Goal: Task Accomplishment & Management: Manage account settings

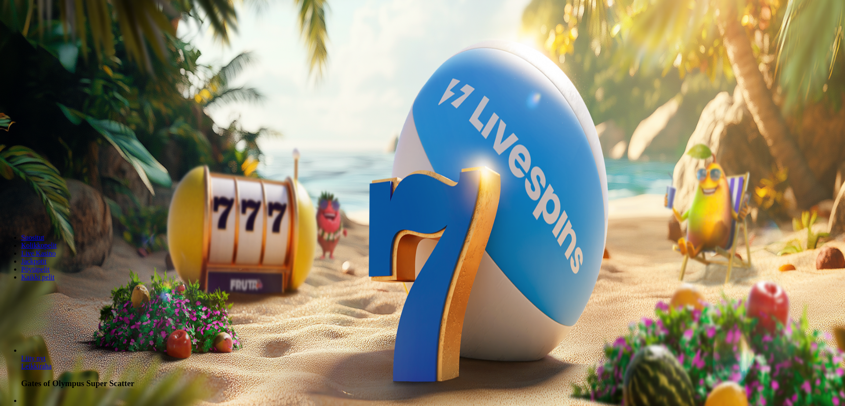
click at [55, 37] on button "Kirjaudu" at bounding box center [61, 31] width 29 height 9
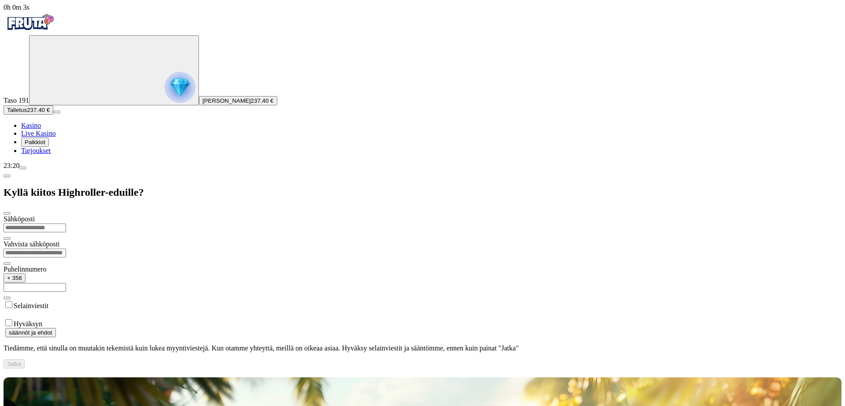
click at [41, 129] on span "Kasino" at bounding box center [31, 125] width 20 height 7
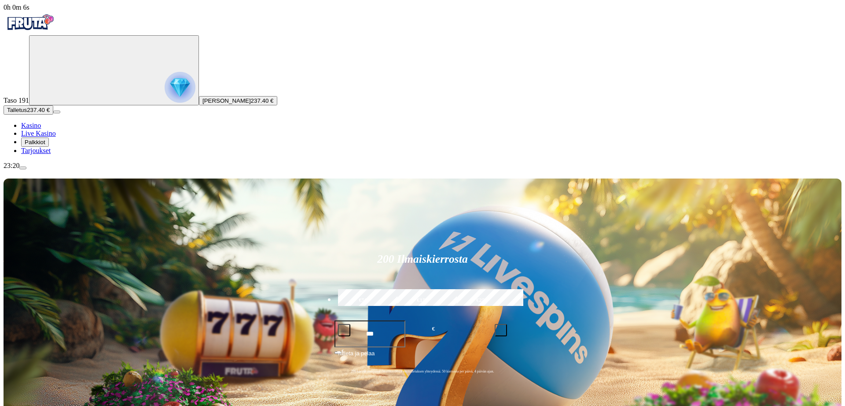
click at [23, 168] on span "menu icon" at bounding box center [23, 168] width 0 height 0
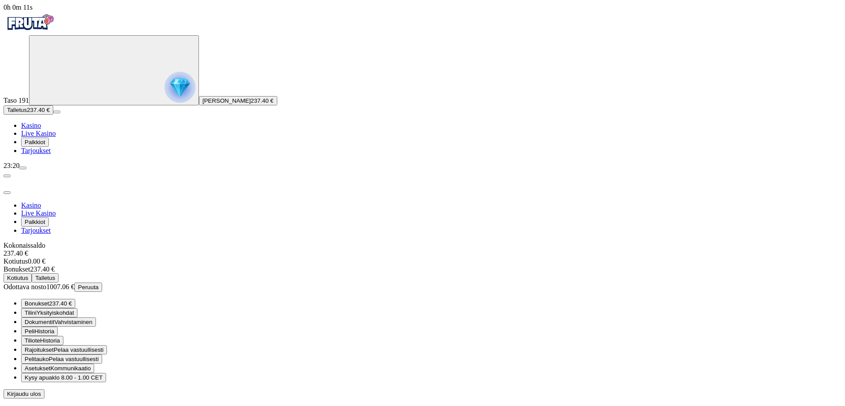
click at [72, 300] on span "Bonukset 237.40 €" at bounding box center [48, 303] width 47 height 7
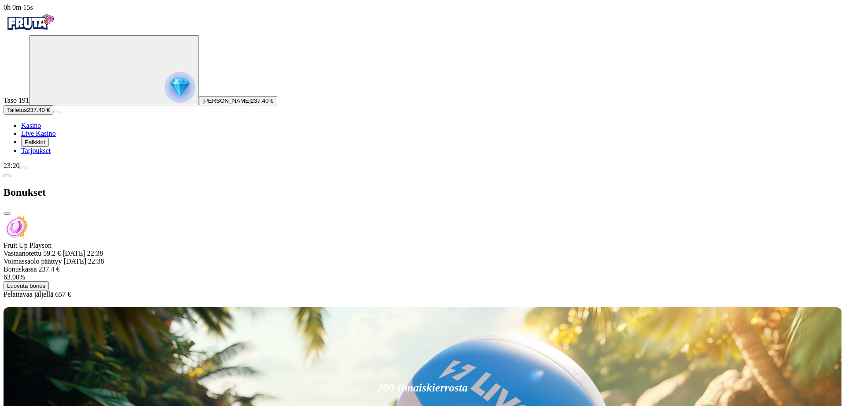
click at [7, 213] on span "close icon" at bounding box center [7, 213] width 0 height 0
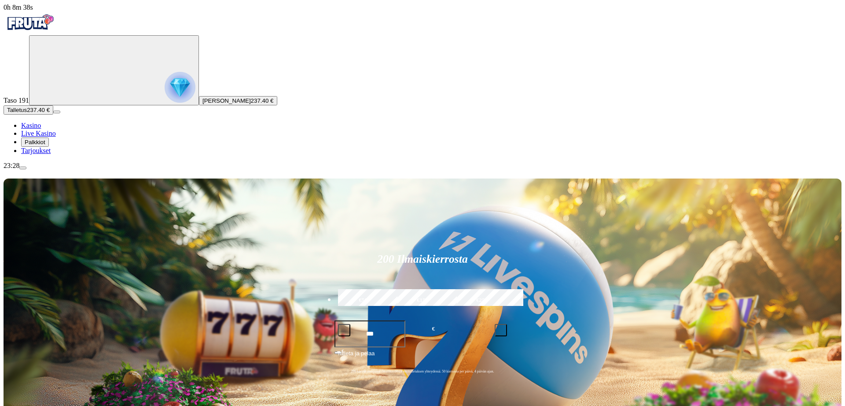
type input "*****"
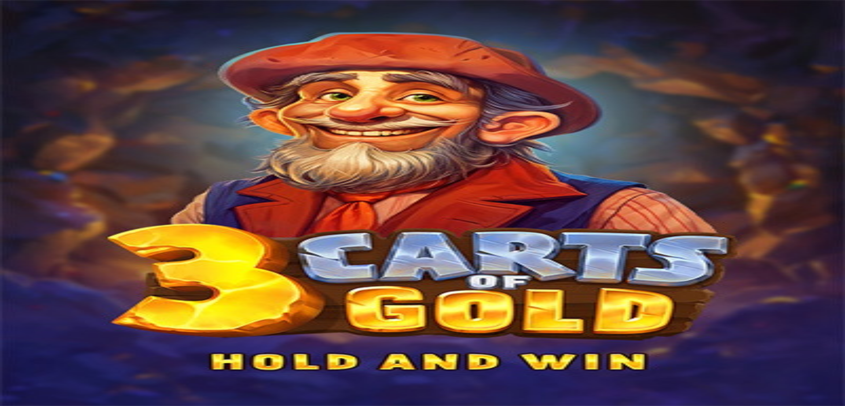
click at [46, 360] on span "Odottava nosto" at bounding box center [25, 363] width 43 height 7
click at [49, 377] on span "Bonukset" at bounding box center [37, 380] width 25 height 7
click at [154, 368] on div "Pelattavaa jäljellä 657 €" at bounding box center [423, 372] width 838 height 8
click at [7, 253] on span "chevron-left icon" at bounding box center [7, 253] width 0 height 0
click at [7, 270] on span "close icon" at bounding box center [7, 270] width 0 height 0
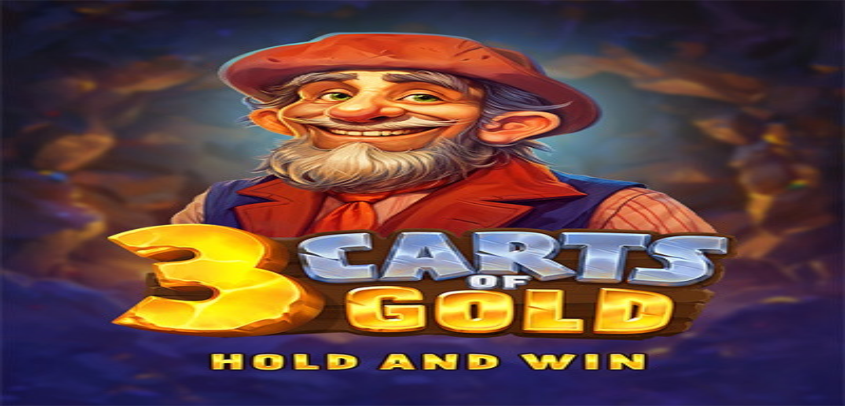
click at [41, 129] on span "Kasino" at bounding box center [31, 125] width 20 height 7
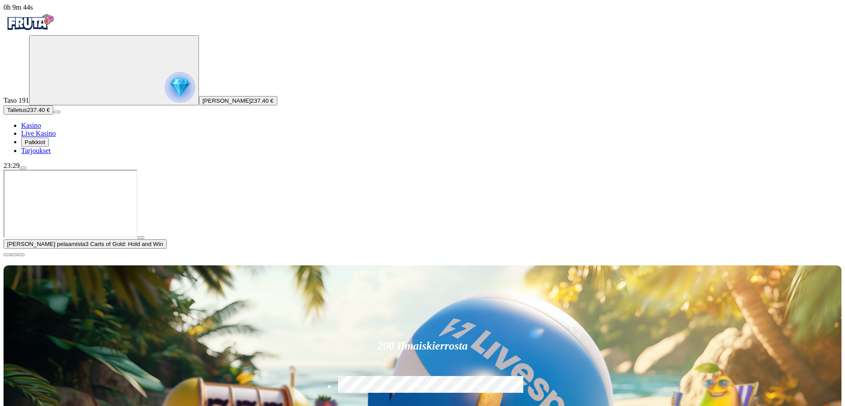
click at [7, 255] on span "close icon" at bounding box center [7, 255] width 0 height 0
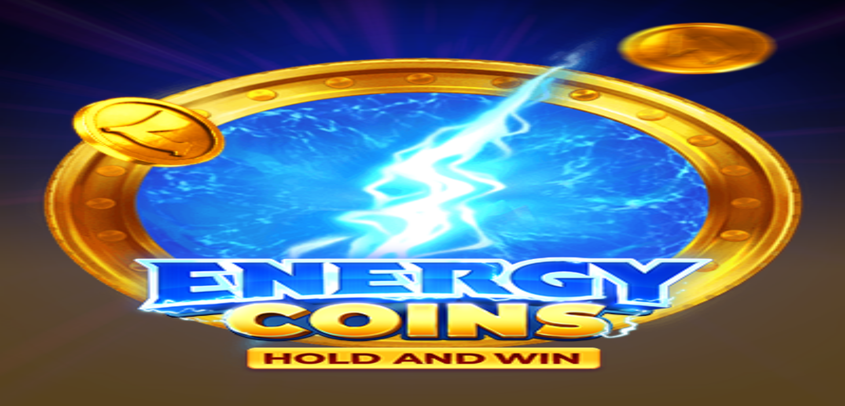
click at [41, 129] on span "Kasino" at bounding box center [31, 125] width 20 height 7
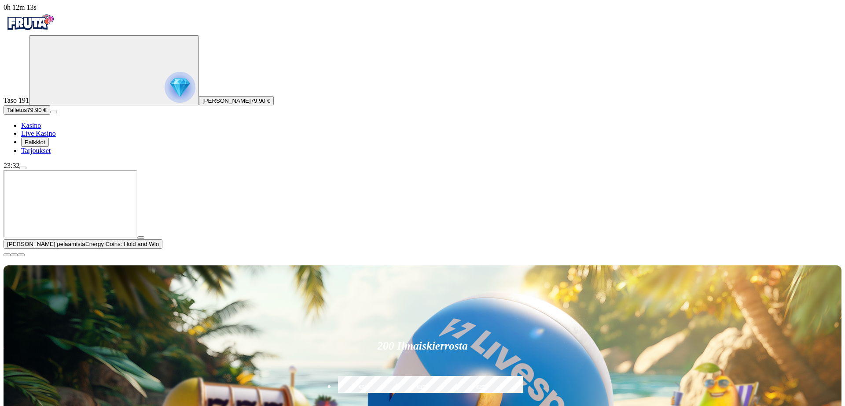
click at [7, 255] on span "close icon" at bounding box center [7, 255] width 0 height 0
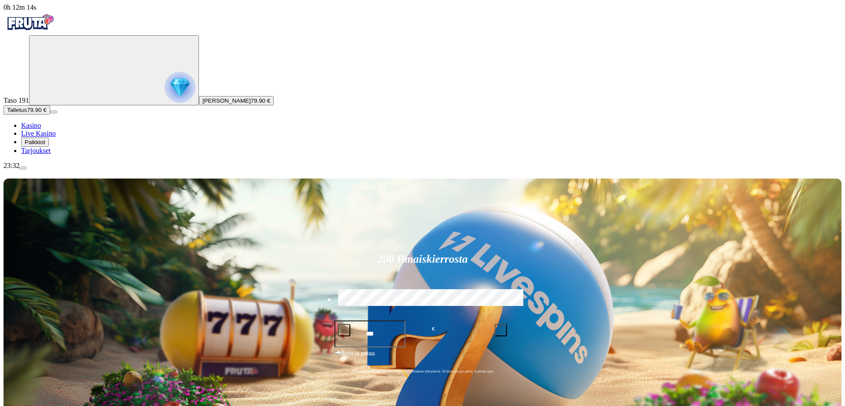
type input "*****"
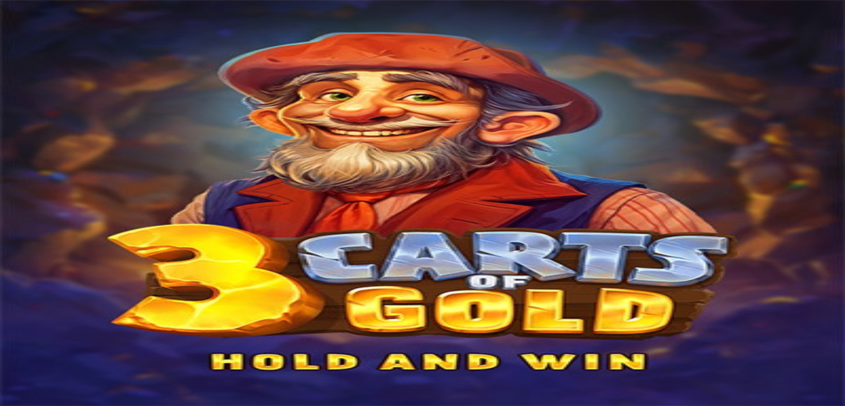
click at [23, 168] on span "menu icon" at bounding box center [23, 168] width 0 height 0
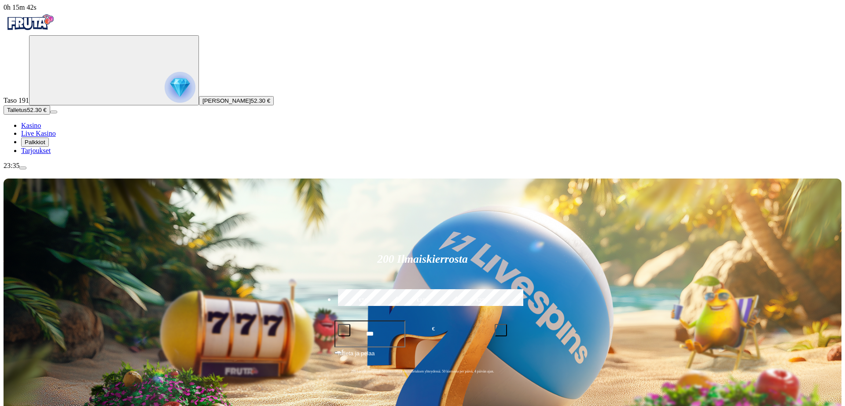
click at [23, 168] on span "menu icon" at bounding box center [23, 168] width 0 height 0
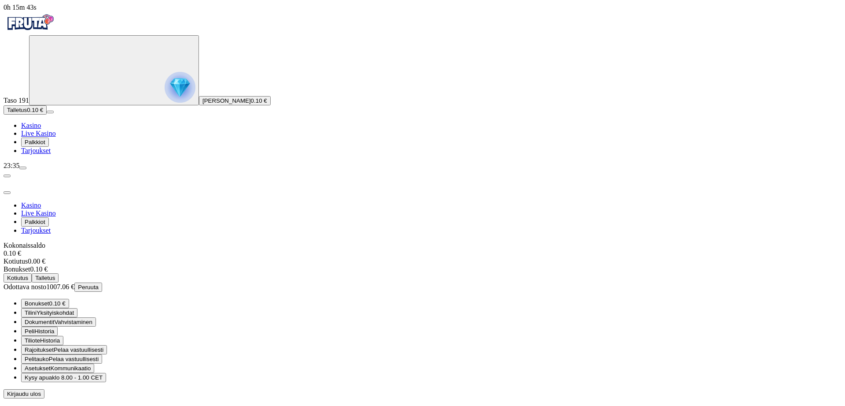
click at [49, 300] on span "Bonukset" at bounding box center [37, 303] width 25 height 7
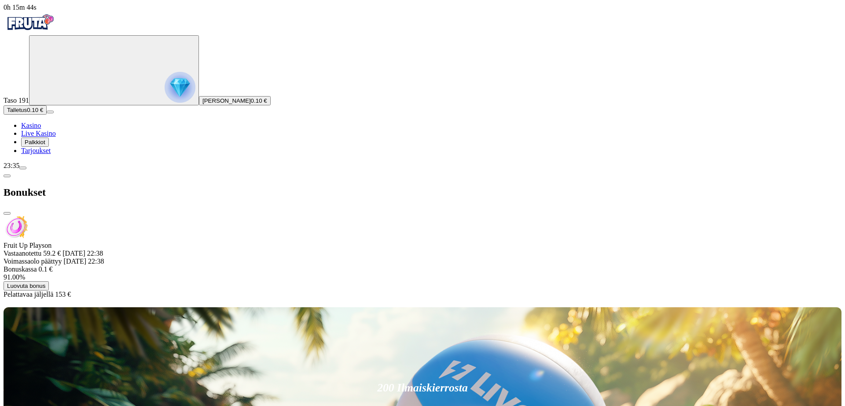
click at [45, 282] on span "Luovuta bonus" at bounding box center [26, 285] width 38 height 7
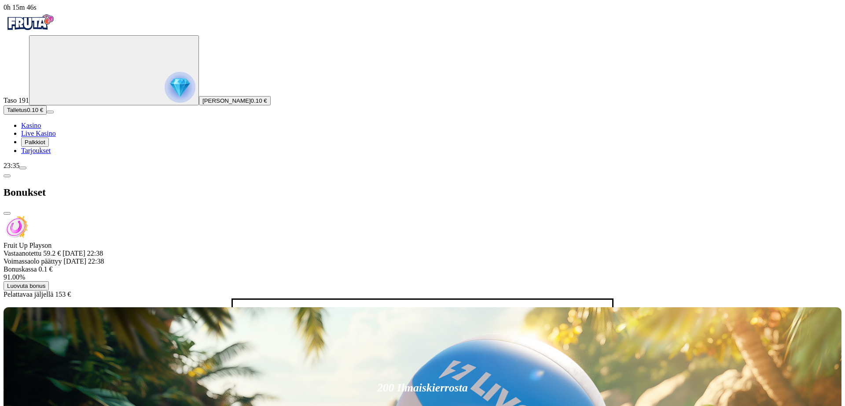
click at [276, 344] on button "Luovuta bonus" at bounding box center [298, 348] width 45 height 9
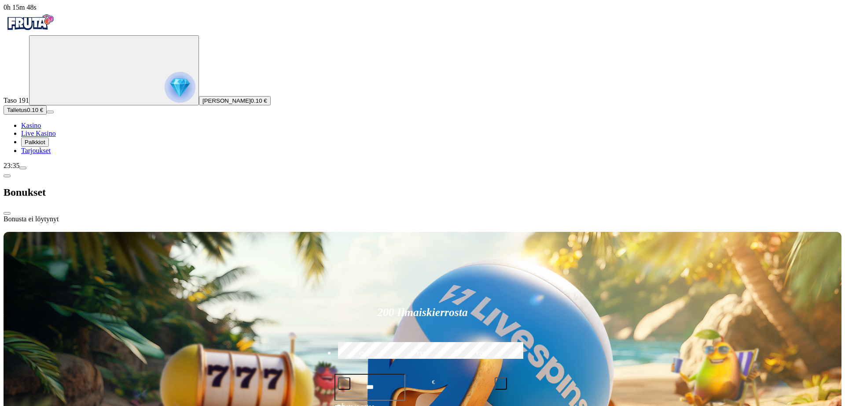
click at [7, 176] on span "chevron-left icon" at bounding box center [7, 176] width 0 height 0
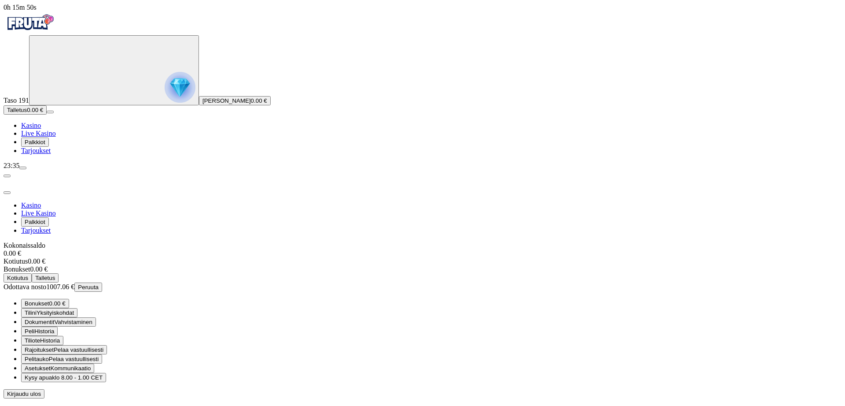
click at [99, 284] on span "Peruuta" at bounding box center [88, 287] width 21 height 7
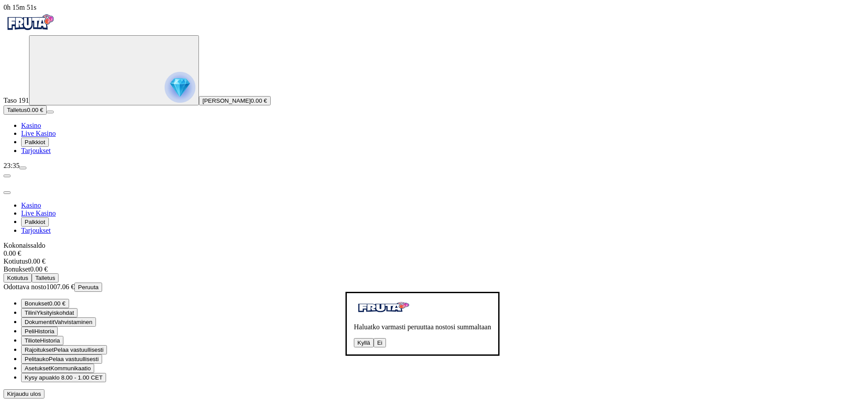
click at [354, 338] on button "Kyllä" at bounding box center [364, 342] width 20 height 9
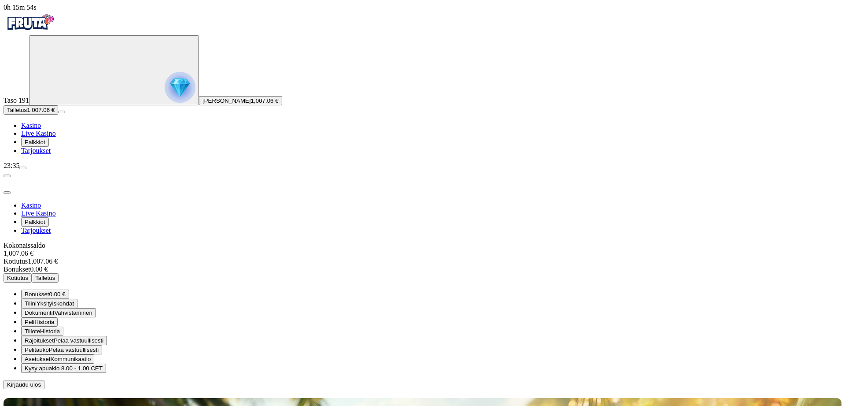
click at [7, 192] on span "close icon" at bounding box center [7, 192] width 0 height 0
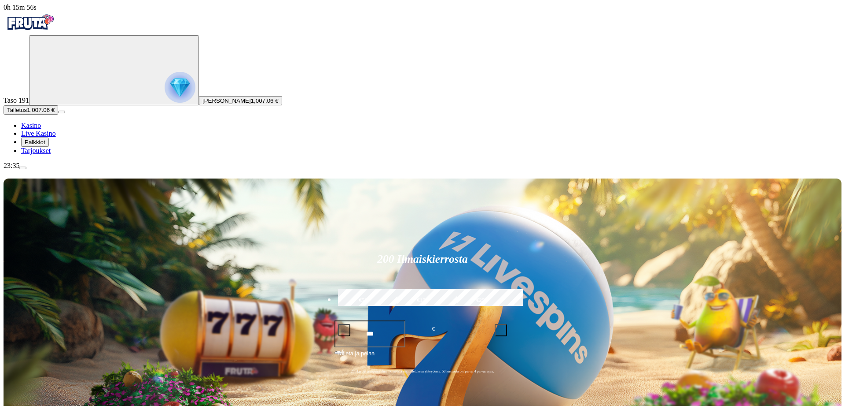
type input "*****"
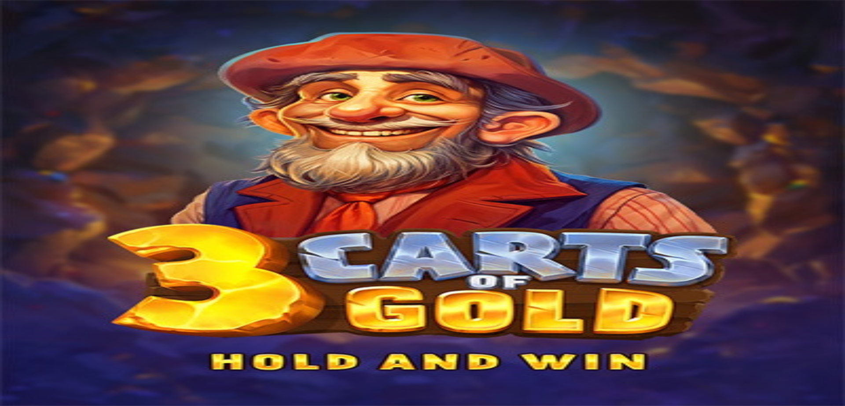
click at [7, 332] on span "close icon" at bounding box center [7, 332] width 0 height 0
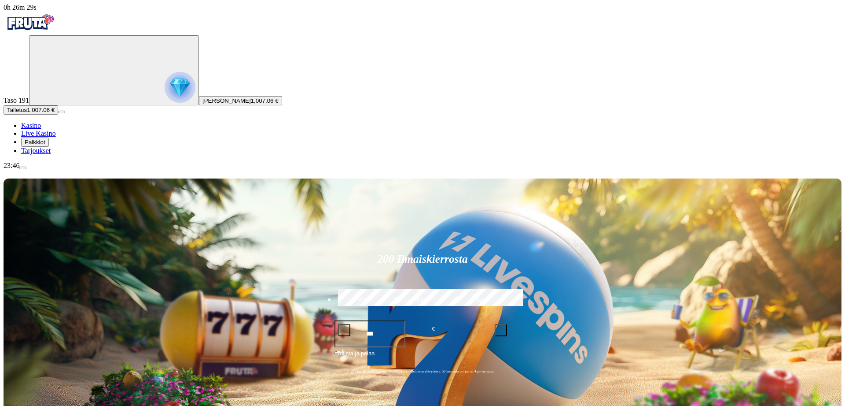
click at [23, 168] on span "menu icon" at bounding box center [23, 168] width 0 height 0
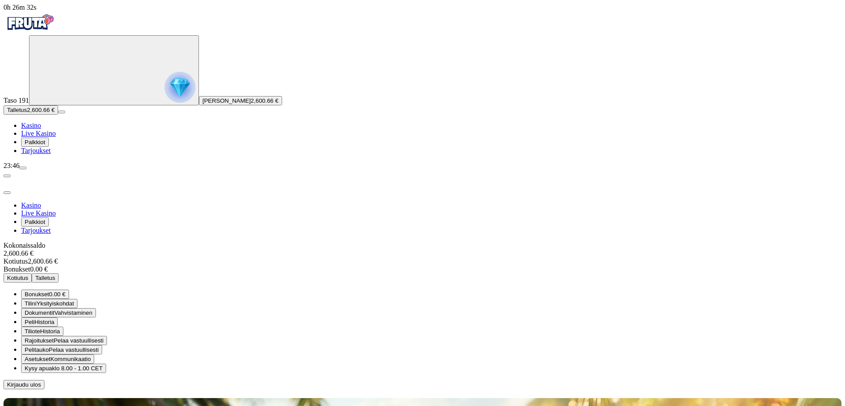
click at [28, 274] on span "Kotiutus" at bounding box center [17, 277] width 21 height 7
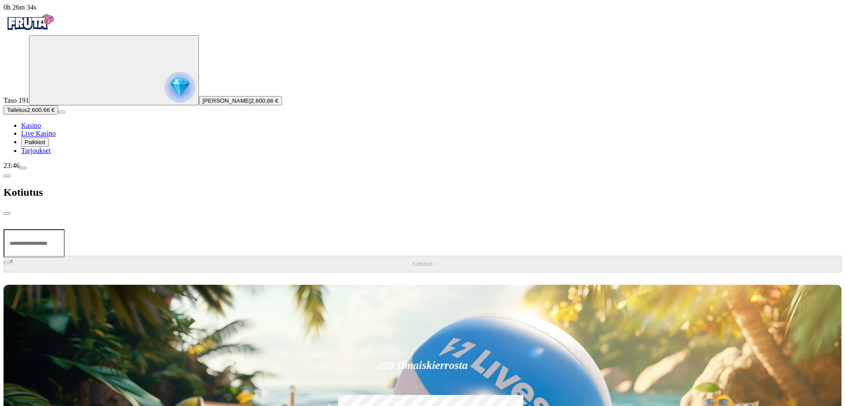
click at [65, 229] on input "number" at bounding box center [34, 243] width 61 height 28
type input "*******"
click at [162, 255] on button "Kotiutus" at bounding box center [423, 263] width 838 height 17
click at [7, 176] on span "chevron-left icon" at bounding box center [7, 176] width 0 height 0
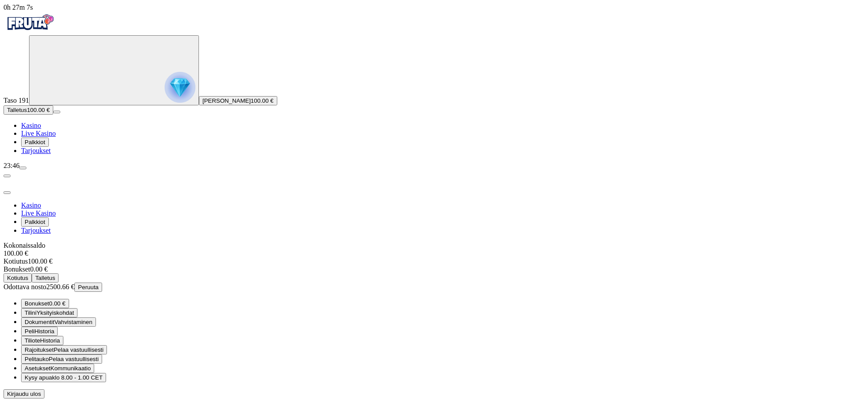
click at [7, 192] on span "close icon" at bounding box center [7, 192] width 0 height 0
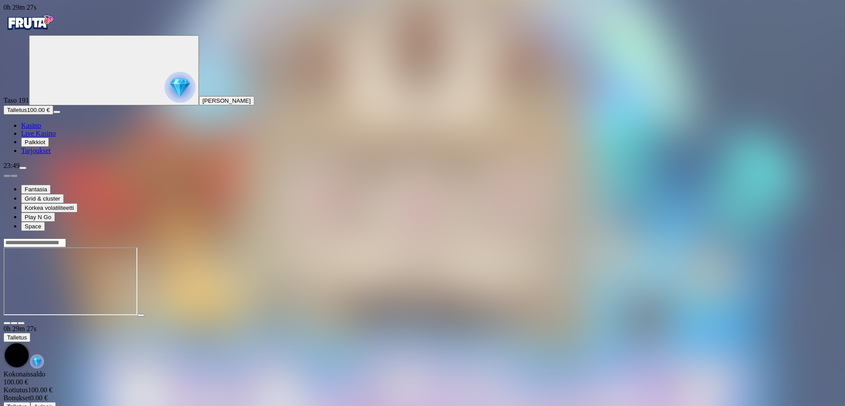
click at [7, 323] on span "close icon" at bounding box center [7, 323] width 0 height 0
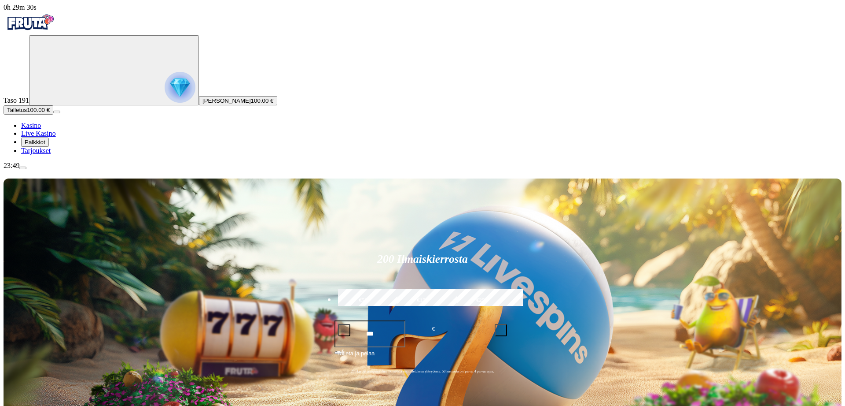
click at [165, 99] on img "Primary" at bounding box center [180, 87] width 31 height 31
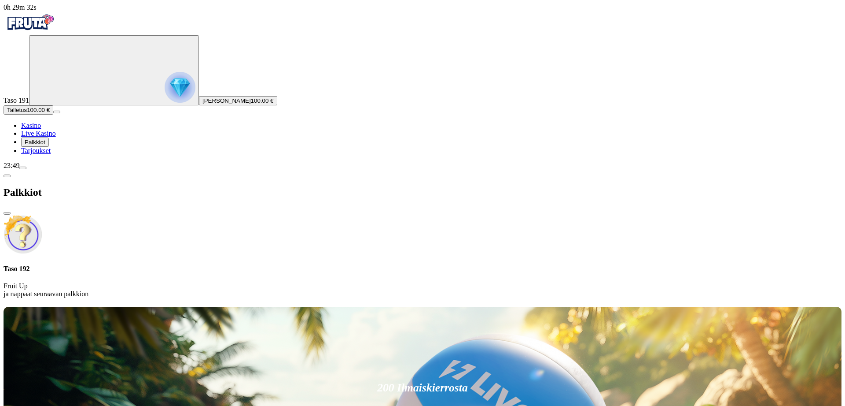
click at [7, 176] on span "chevron-left icon" at bounding box center [7, 176] width 0 height 0
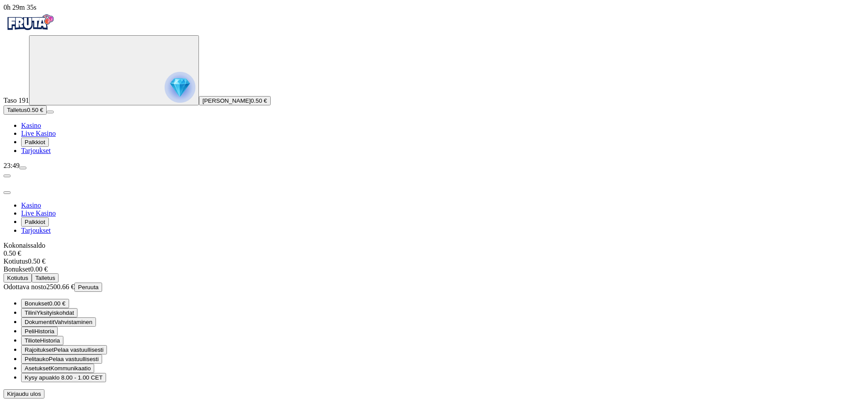
click at [7, 192] on span "close icon" at bounding box center [7, 192] width 0 height 0
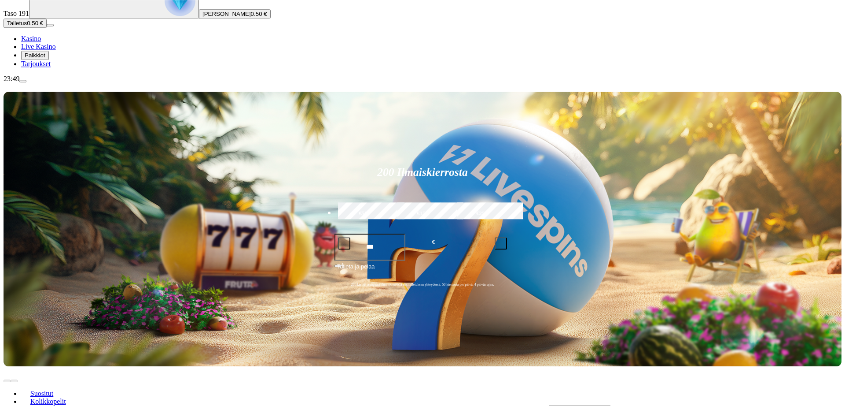
scroll to position [180, 0]
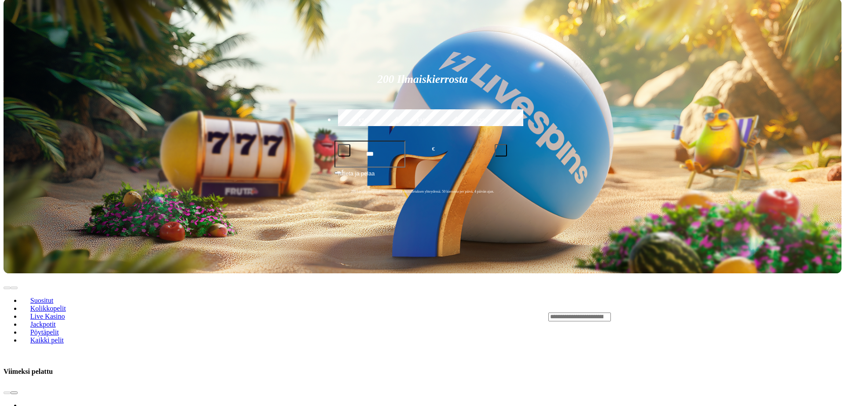
click at [14, 392] on span "chevron-right icon" at bounding box center [14, 392] width 0 height 0
click at [611, 312] on input "Search" at bounding box center [580, 316] width 63 height 9
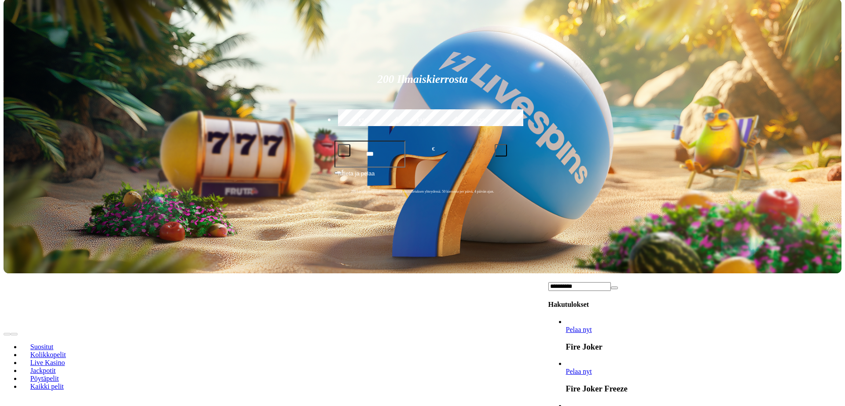
type input "**********"
click at [592, 325] on link "Pelaa nyt" at bounding box center [579, 328] width 26 height 7
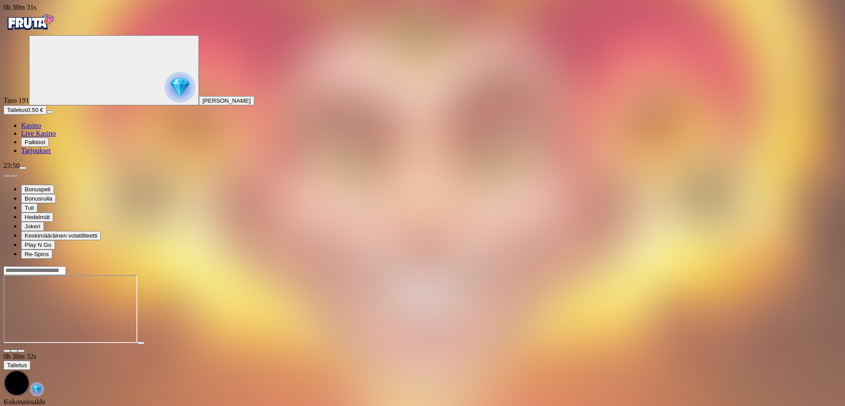
click at [7, 351] on span "close icon" at bounding box center [7, 351] width 0 height 0
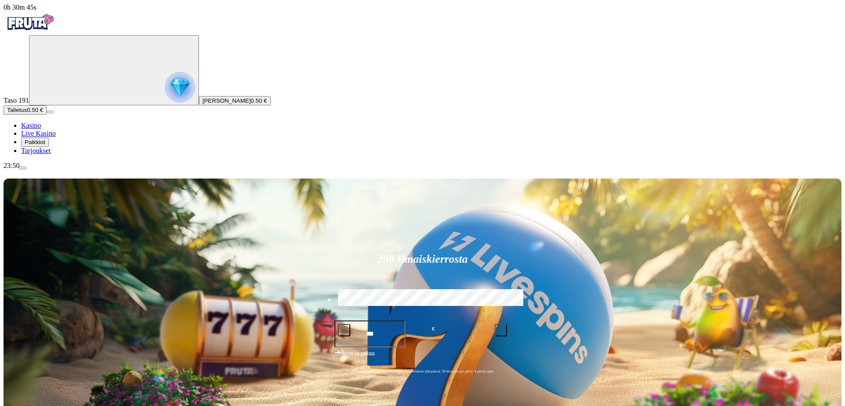
click at [23, 168] on span "menu icon" at bounding box center [23, 168] width 0 height 0
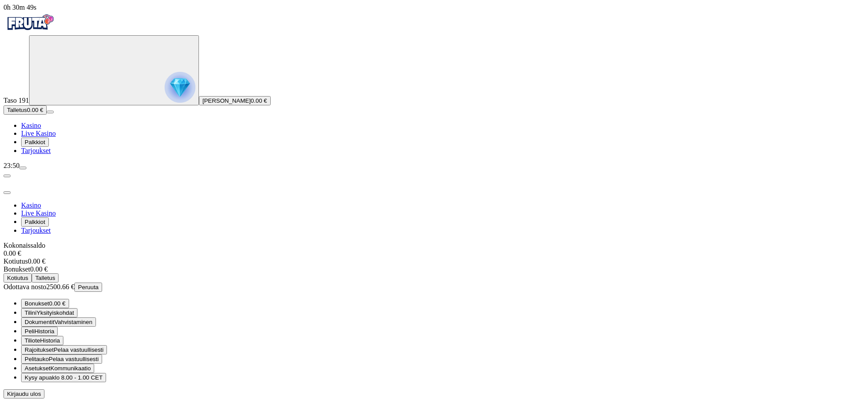
click at [99, 284] on span "Peruuta" at bounding box center [88, 287] width 21 height 7
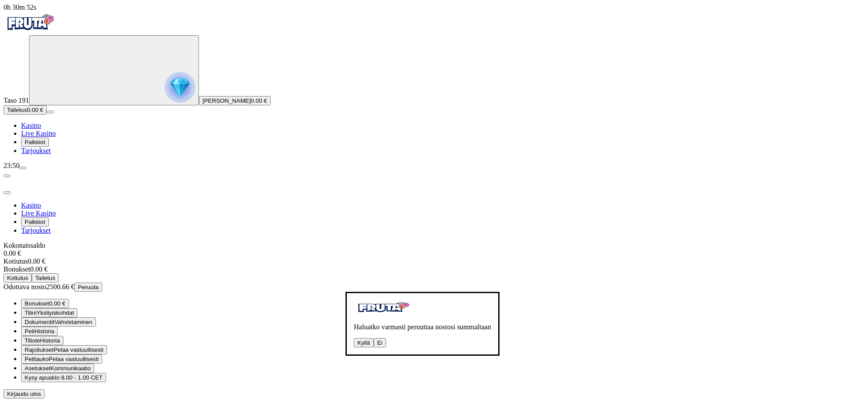
click at [354, 338] on button "Kyllä" at bounding box center [364, 342] width 20 height 9
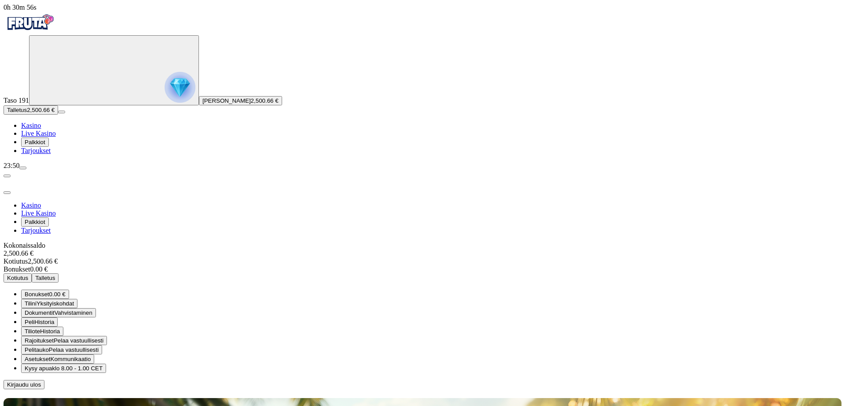
click at [7, 192] on span "close icon" at bounding box center [7, 192] width 0 height 0
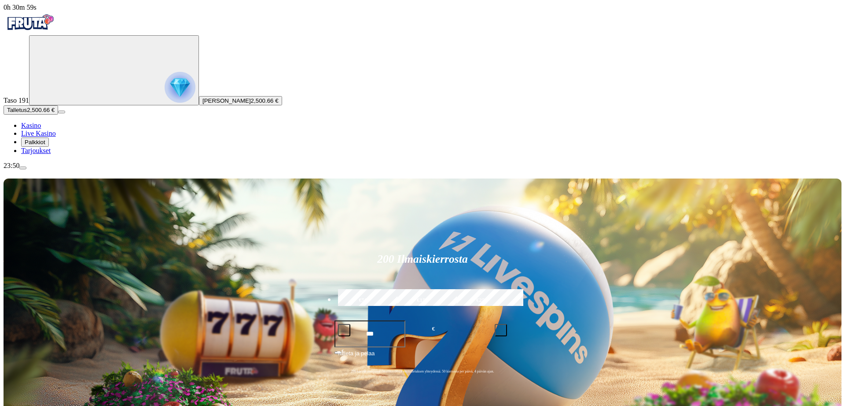
type input "**********"
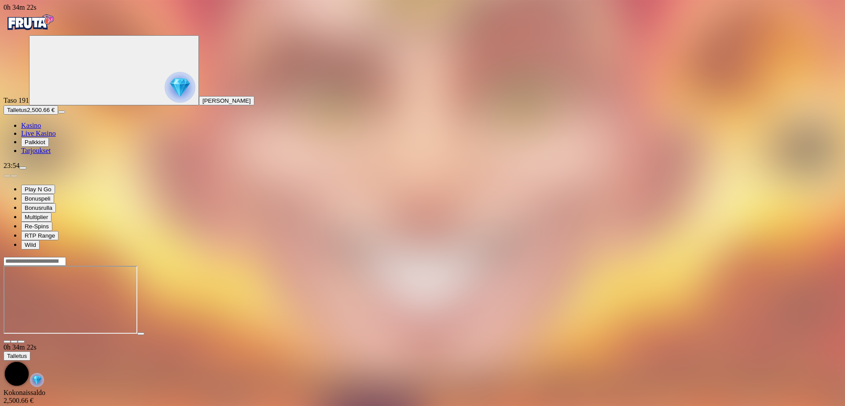
click at [7, 341] on span "close icon" at bounding box center [7, 341] width 0 height 0
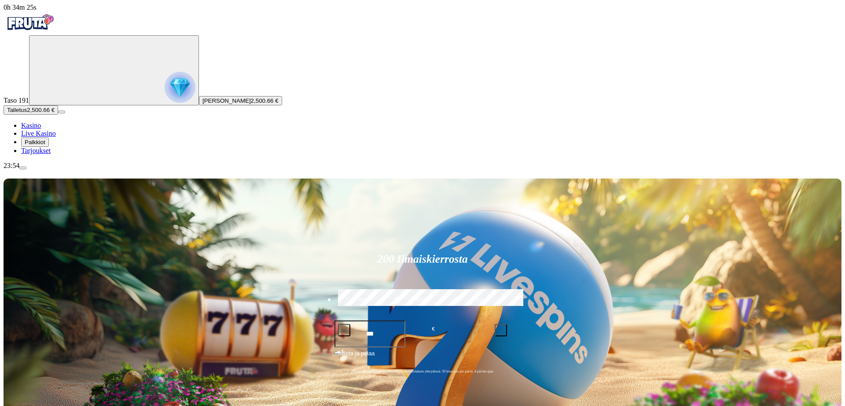
click at [23, 168] on span "menu icon" at bounding box center [23, 168] width 0 height 0
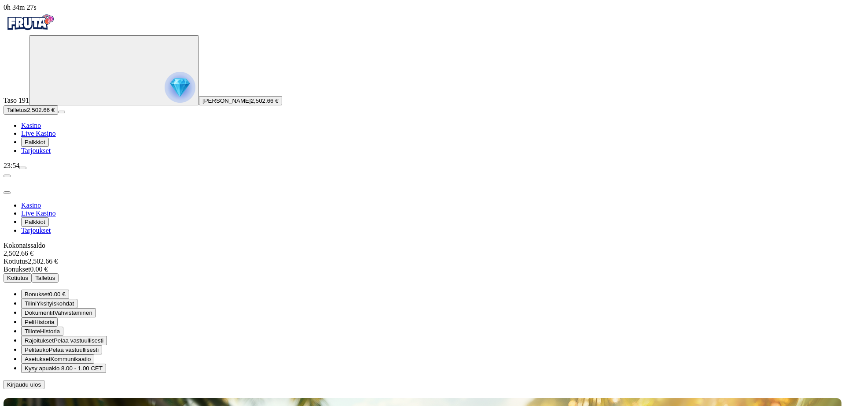
click at [28, 274] on span "Kotiutus" at bounding box center [17, 277] width 21 height 7
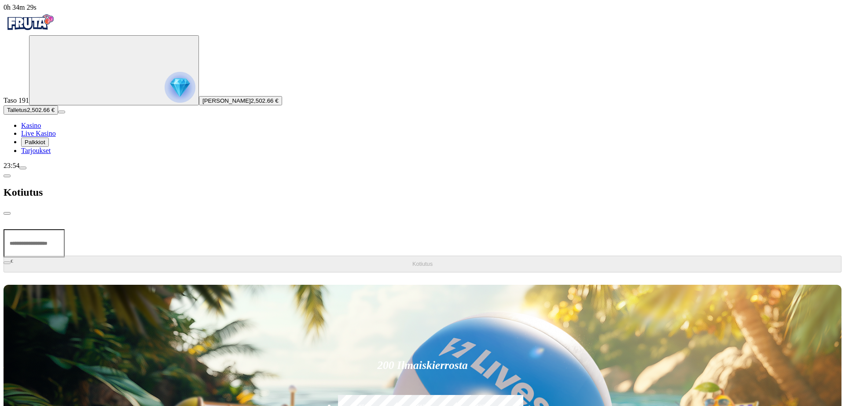
click at [65, 229] on input "number" at bounding box center [34, 243] width 61 height 28
type input "*******"
click at [171, 255] on button "Kotiutus" at bounding box center [423, 263] width 838 height 17
click at [7, 176] on span "chevron-left icon" at bounding box center [7, 176] width 0 height 0
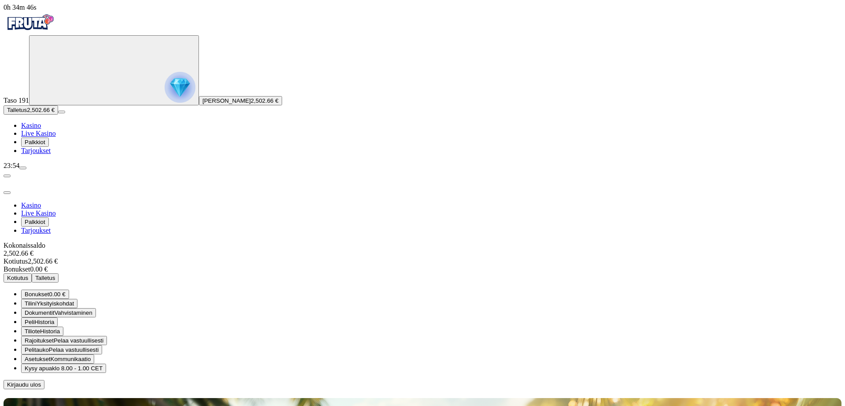
click at [7, 192] on span "close icon" at bounding box center [7, 192] width 0 height 0
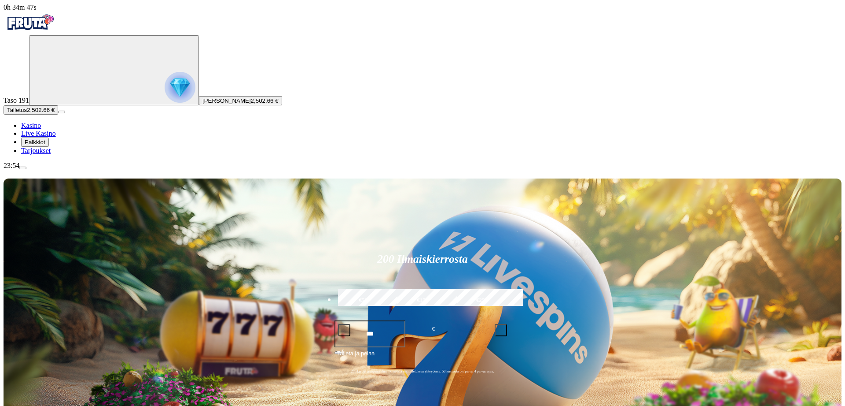
click at [23, 168] on span "menu icon" at bounding box center [23, 168] width 0 height 0
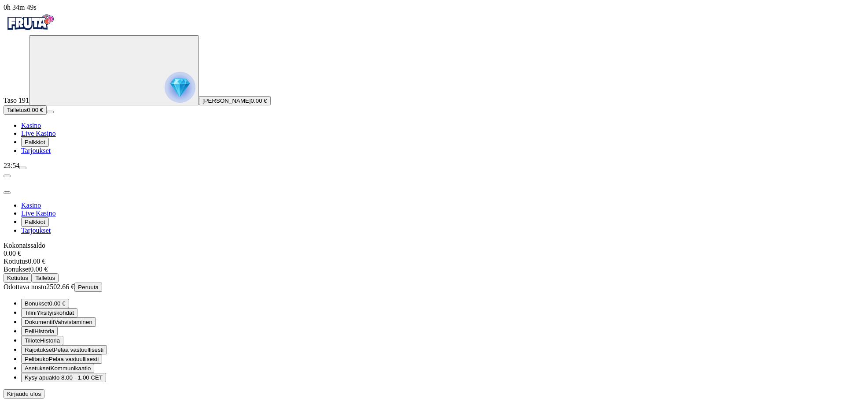
click at [41, 390] on span "Kirjaudu ulos" at bounding box center [24, 393] width 34 height 7
